Goal: Navigation & Orientation: Understand site structure

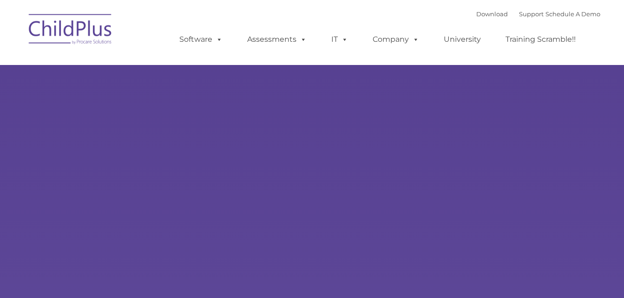
type input ""
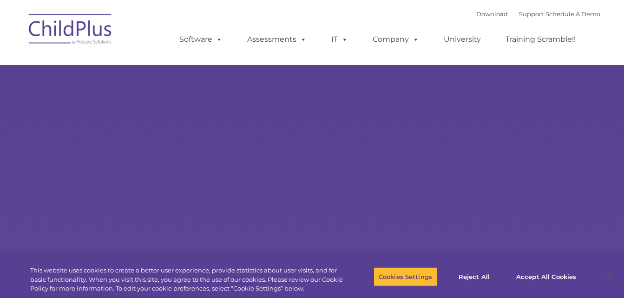
select select "MEDIUM"
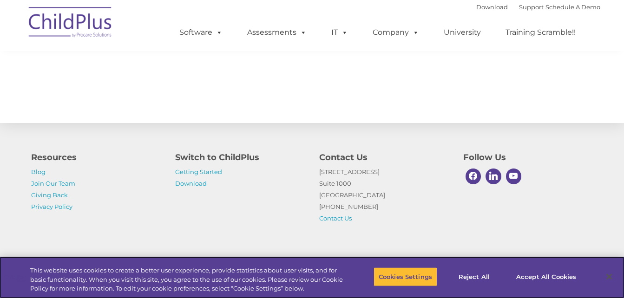
scroll to position [1081, 0]
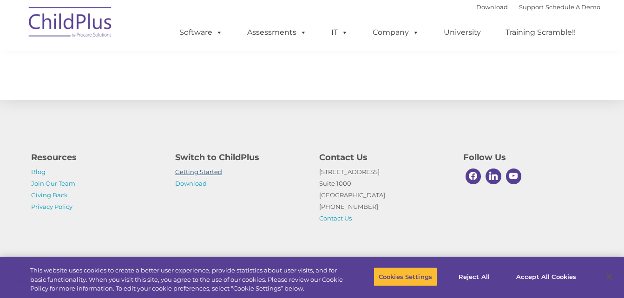
click at [195, 171] on link "Getting Started" at bounding box center [198, 171] width 47 height 7
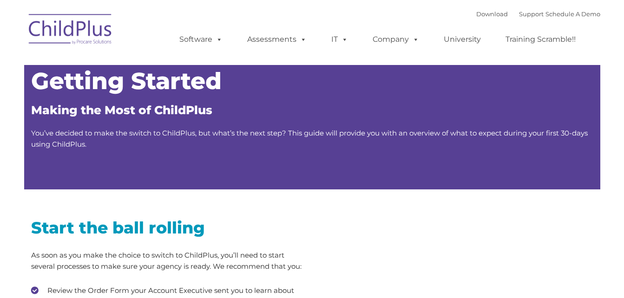
type input ""
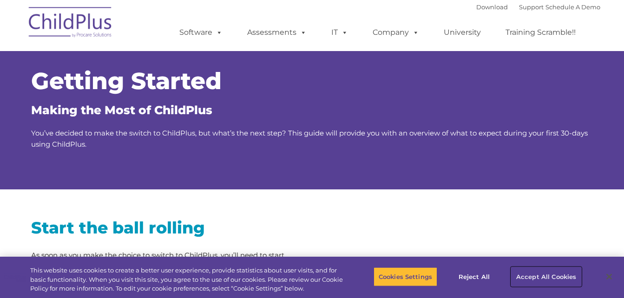
click at [541, 275] on button "Accept All Cookies" at bounding box center [546, 277] width 70 height 20
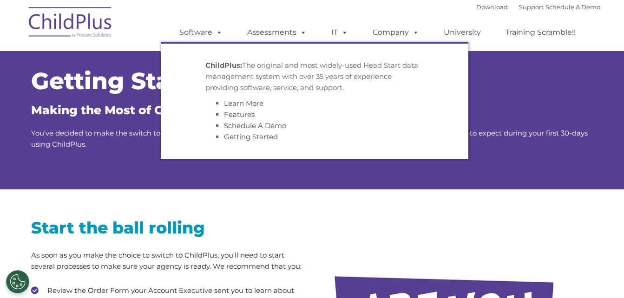
click at [217, 30] on span at bounding box center [217, 32] width 10 height 9
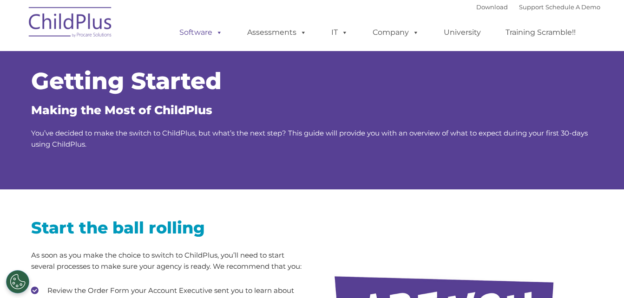
click at [217, 30] on span at bounding box center [217, 32] width 10 height 9
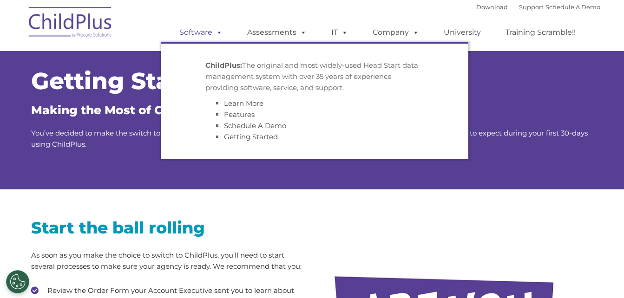
click at [204, 30] on link "Software" at bounding box center [201, 32] width 62 height 19
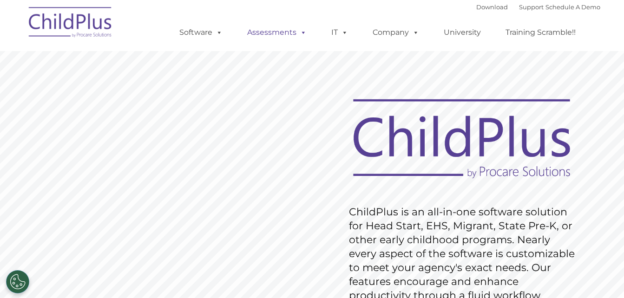
click at [265, 31] on link "Assessments" at bounding box center [277, 32] width 78 height 19
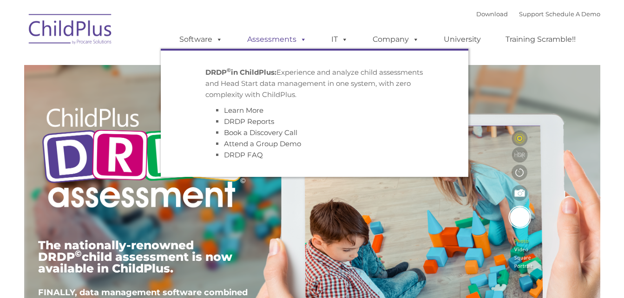
type input ""
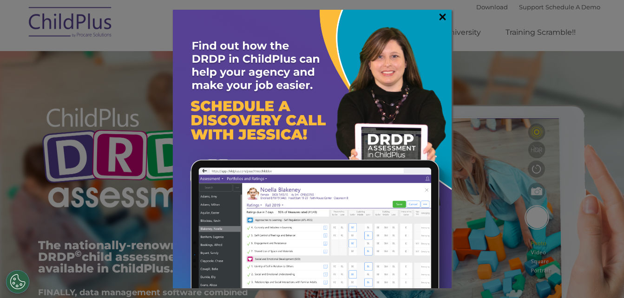
click at [439, 17] on link "×" at bounding box center [442, 16] width 11 height 9
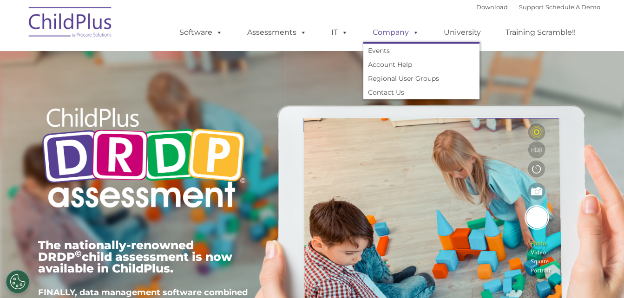
click at [398, 31] on link "Company" at bounding box center [395, 32] width 65 height 19
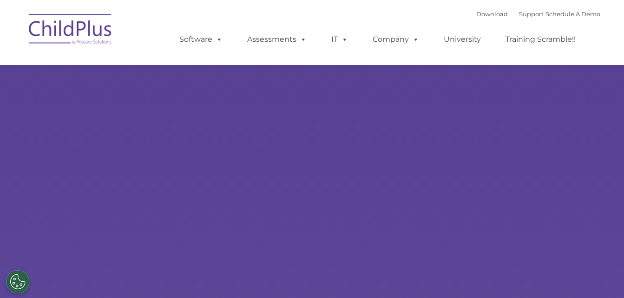
select select "MEDIUM"
